Goal: Information Seeking & Learning: Learn about a topic

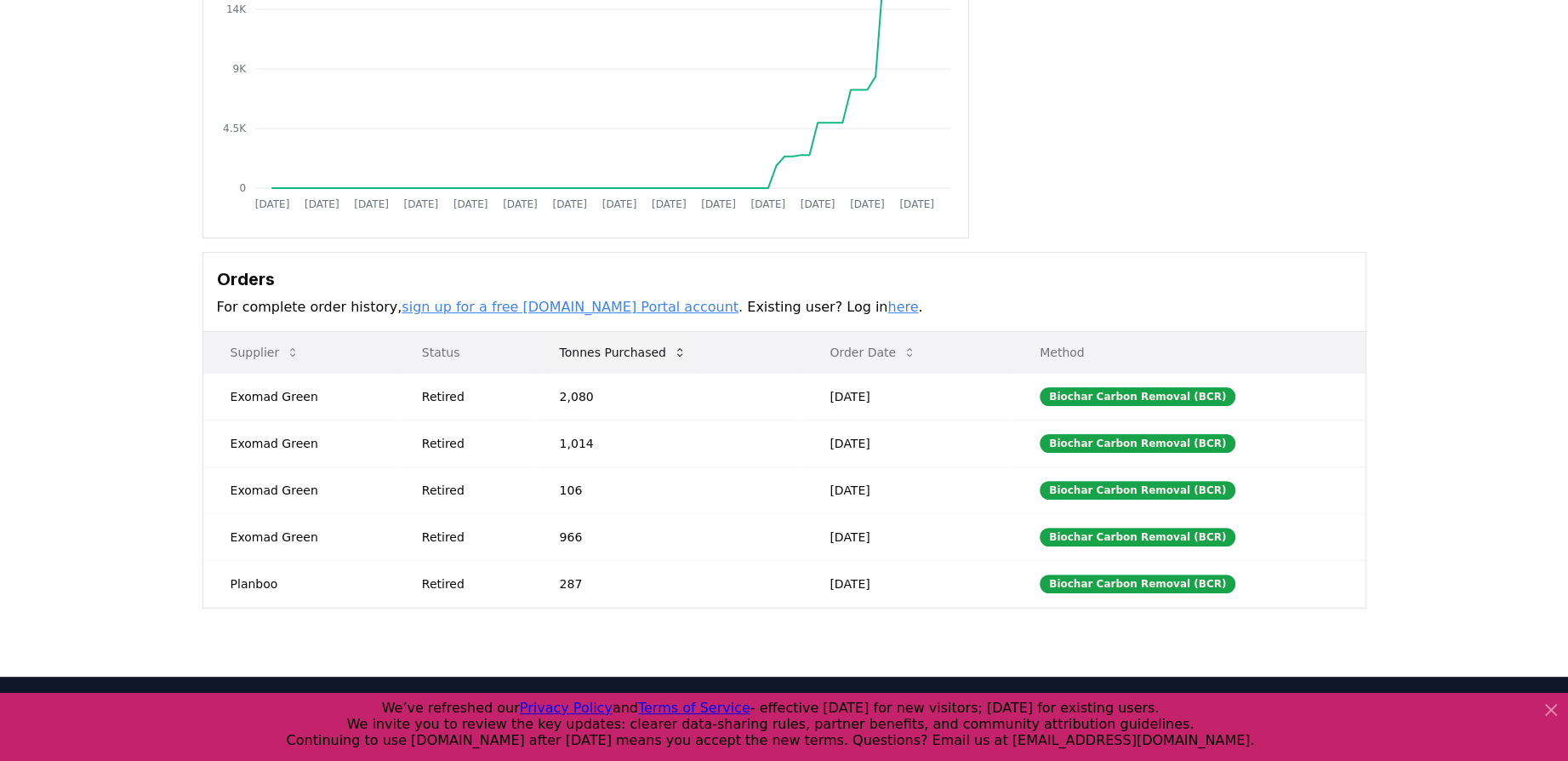
scroll to position [255, 0]
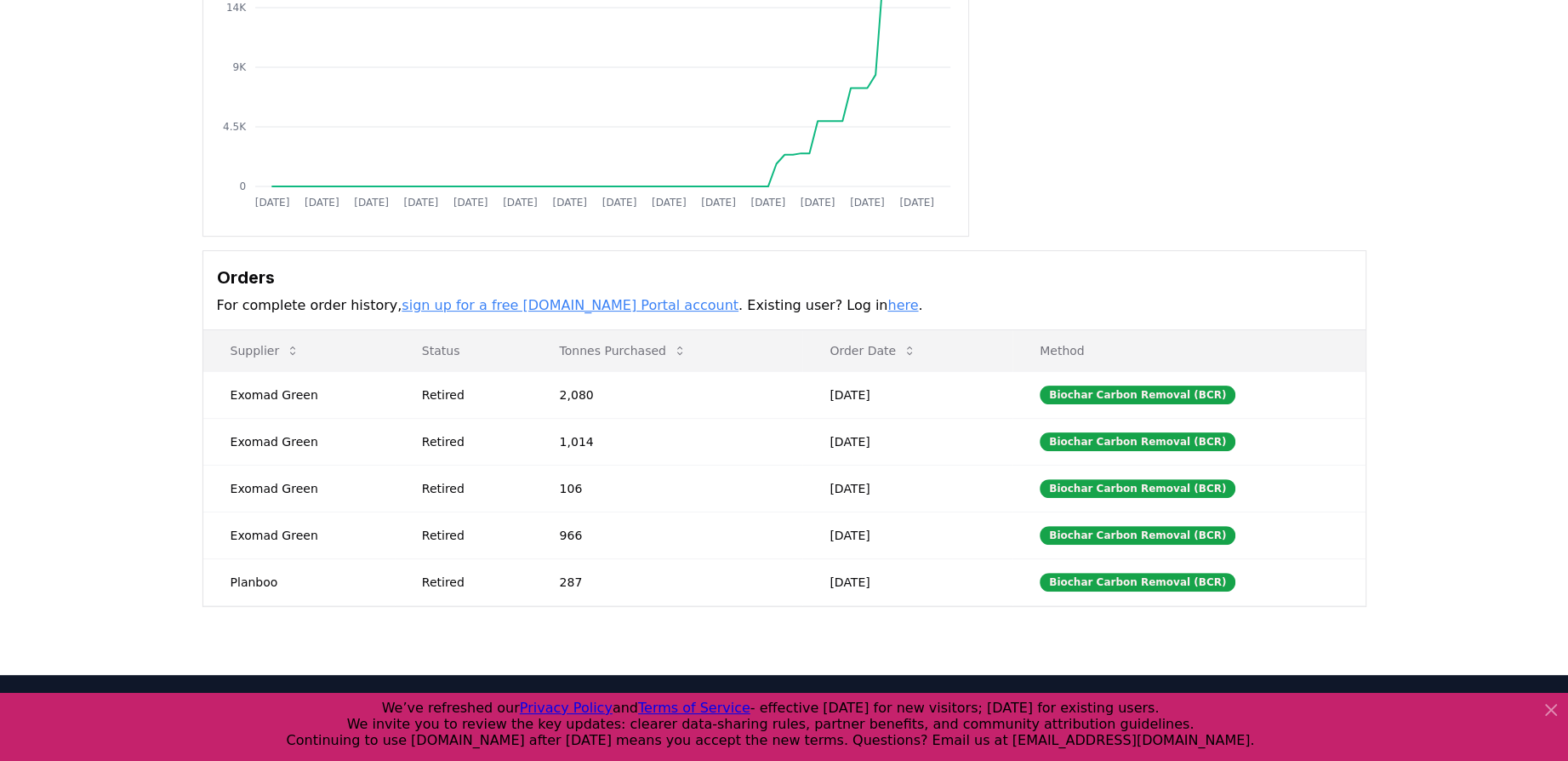
click at [1174, 248] on div "Purchaser Metrics Purchases [DATE] [DATE] [DATE] [DATE] [DATE] [DATE] [DATE] [D…" at bounding box center [784, 206] width 1191 height 801
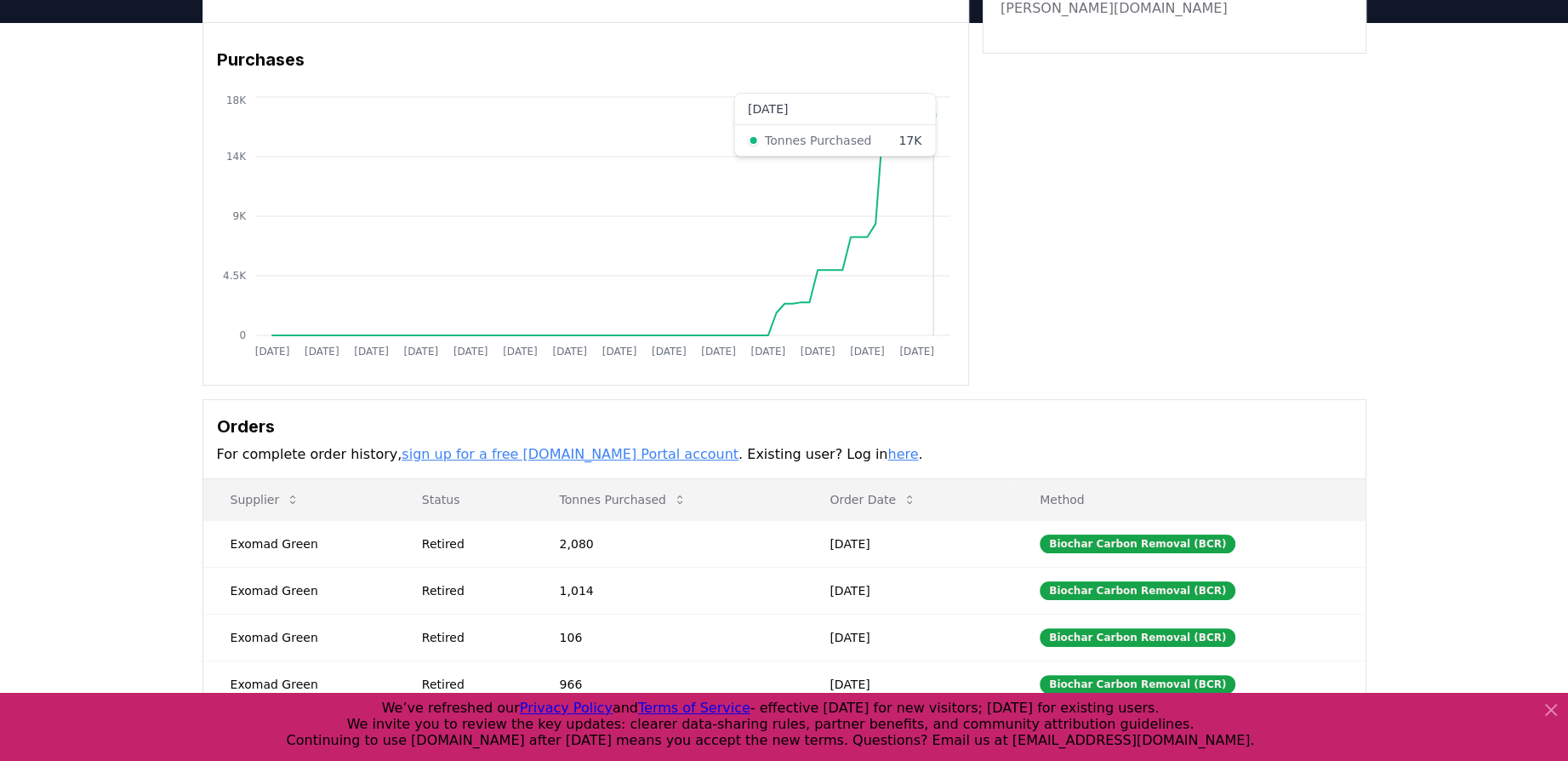
scroll to position [0, 0]
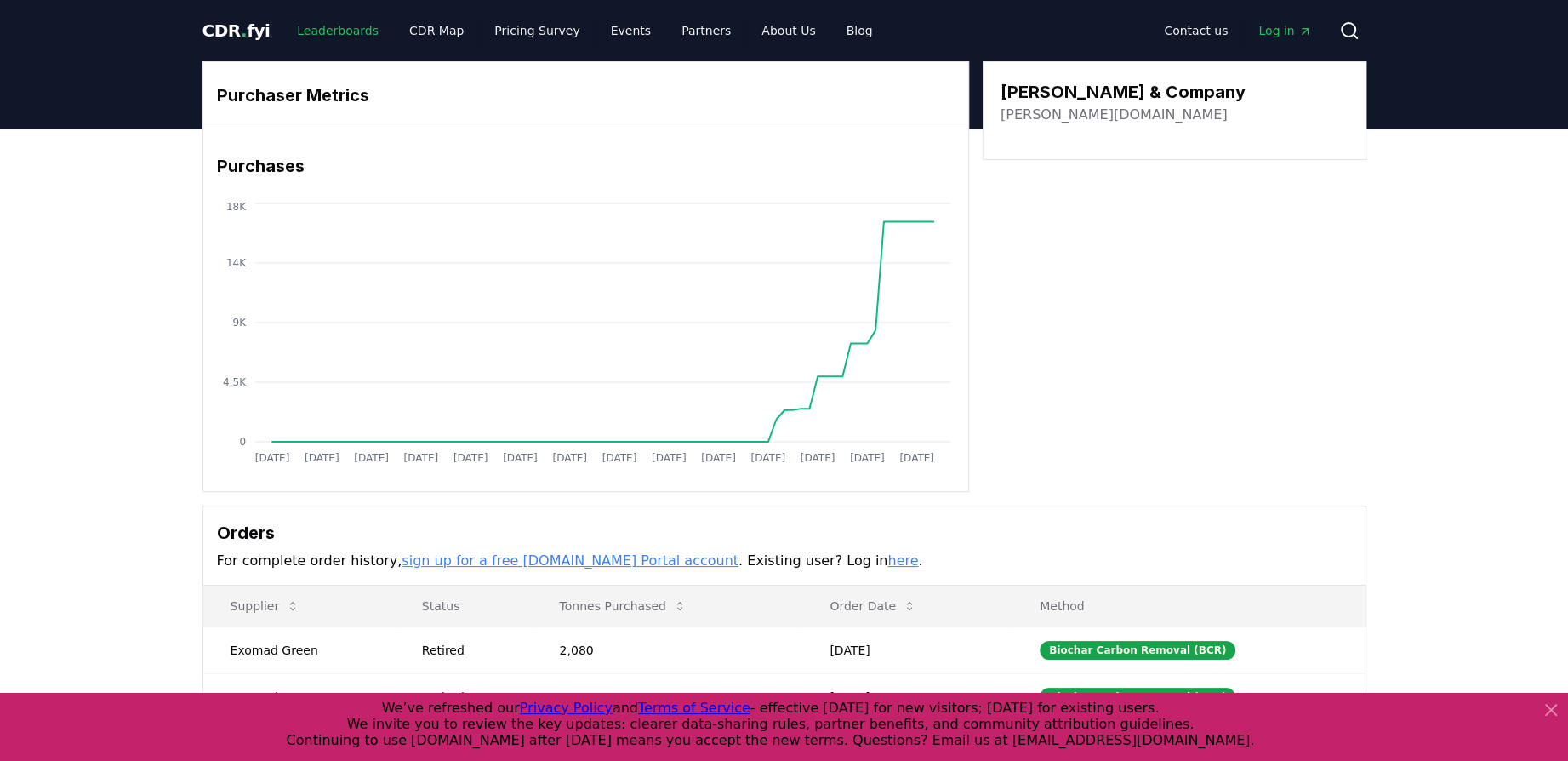
click at [317, 24] on link "Leaderboards" at bounding box center [338, 31] width 109 height 31
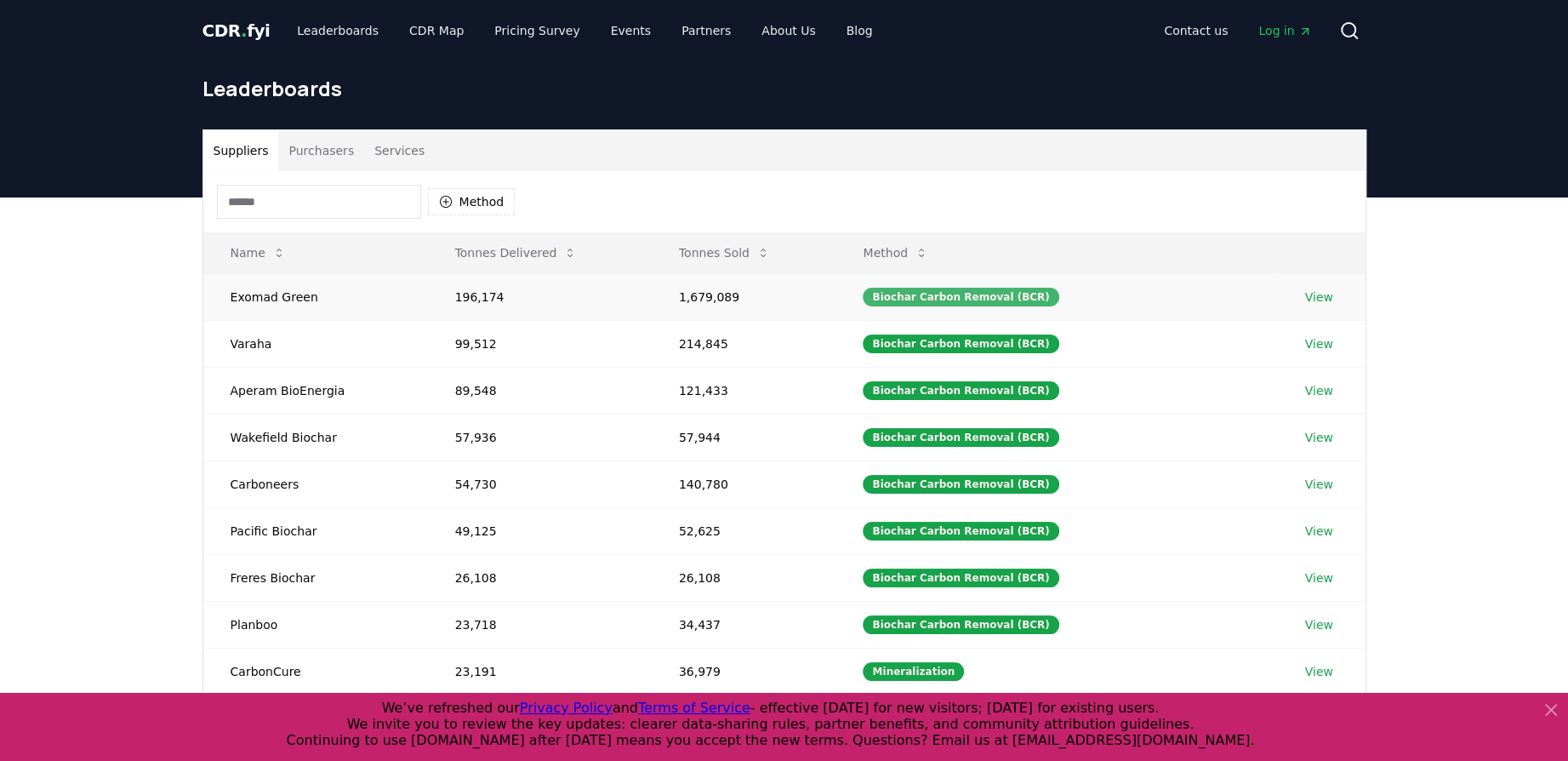
click at [1018, 294] on div "Biochar Carbon Removal (BCR)" at bounding box center [960, 297] width 196 height 19
click at [1314, 293] on link "View" at bounding box center [1320, 297] width 28 height 17
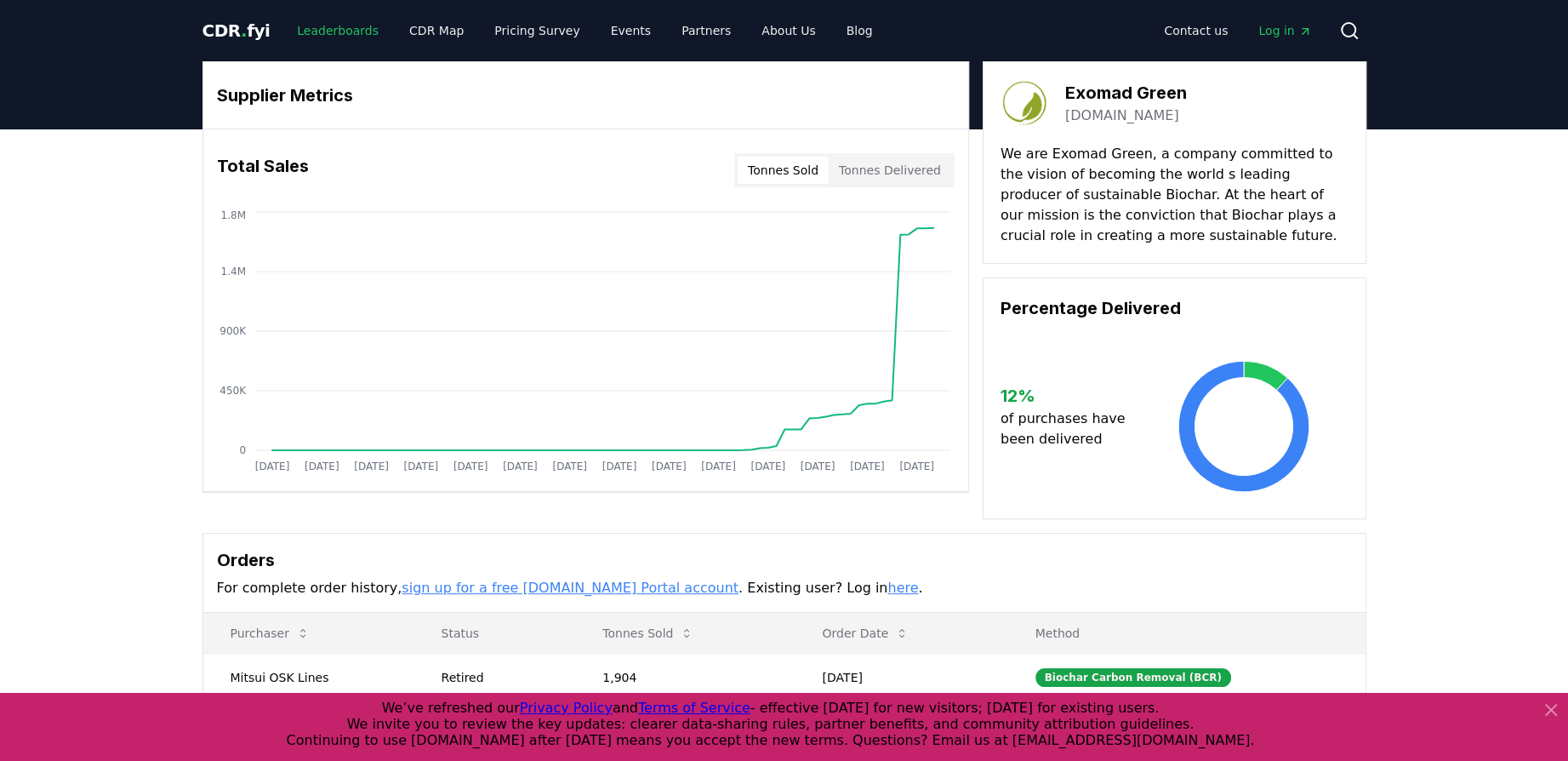
click at [338, 30] on link "Leaderboards" at bounding box center [338, 31] width 109 height 31
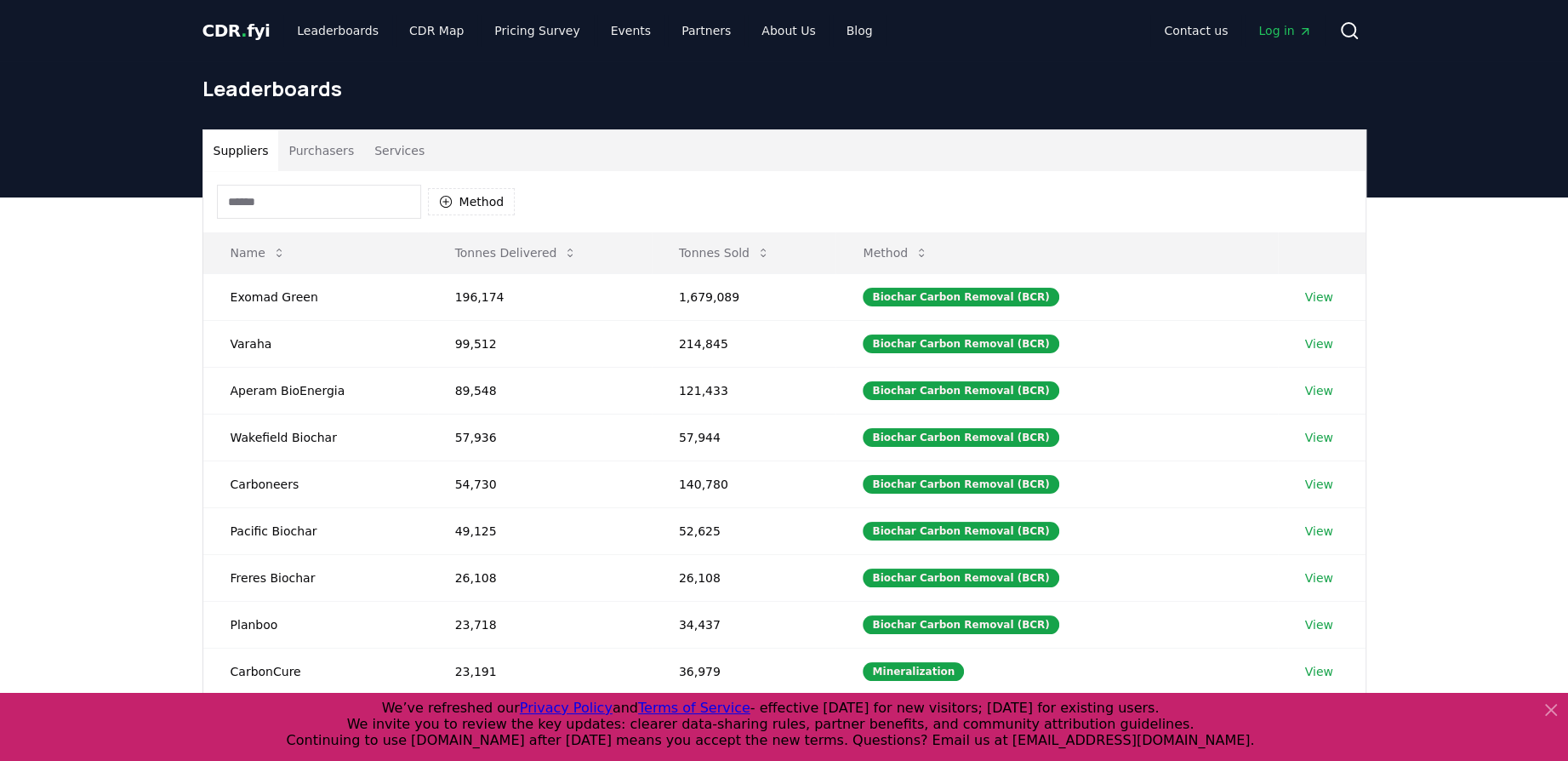
click at [394, 193] on input at bounding box center [319, 201] width 204 height 34
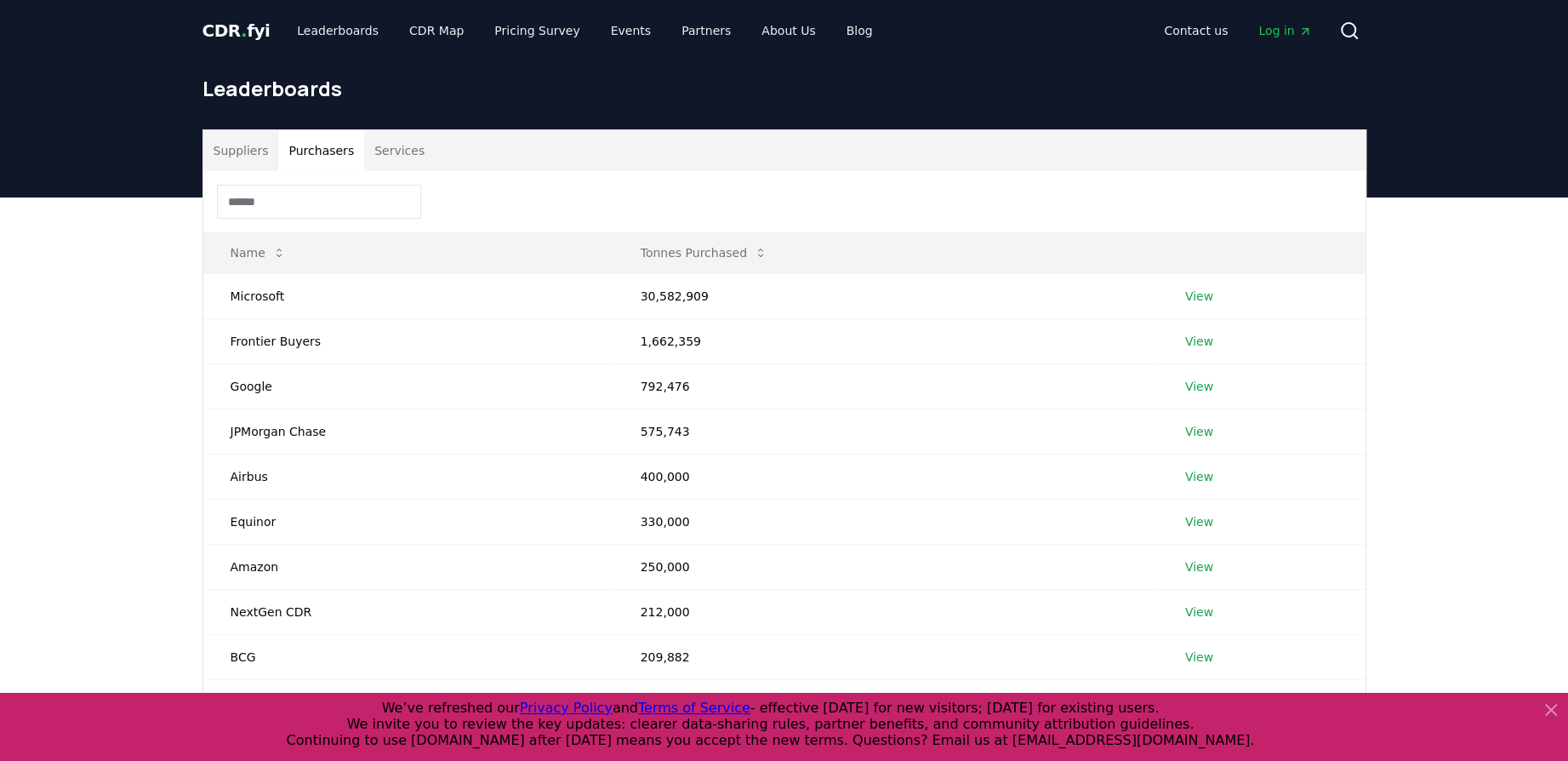
click at [348, 139] on button "Purchasers" at bounding box center [322, 150] width 86 height 41
